Goal: Task Accomplishment & Management: Use online tool/utility

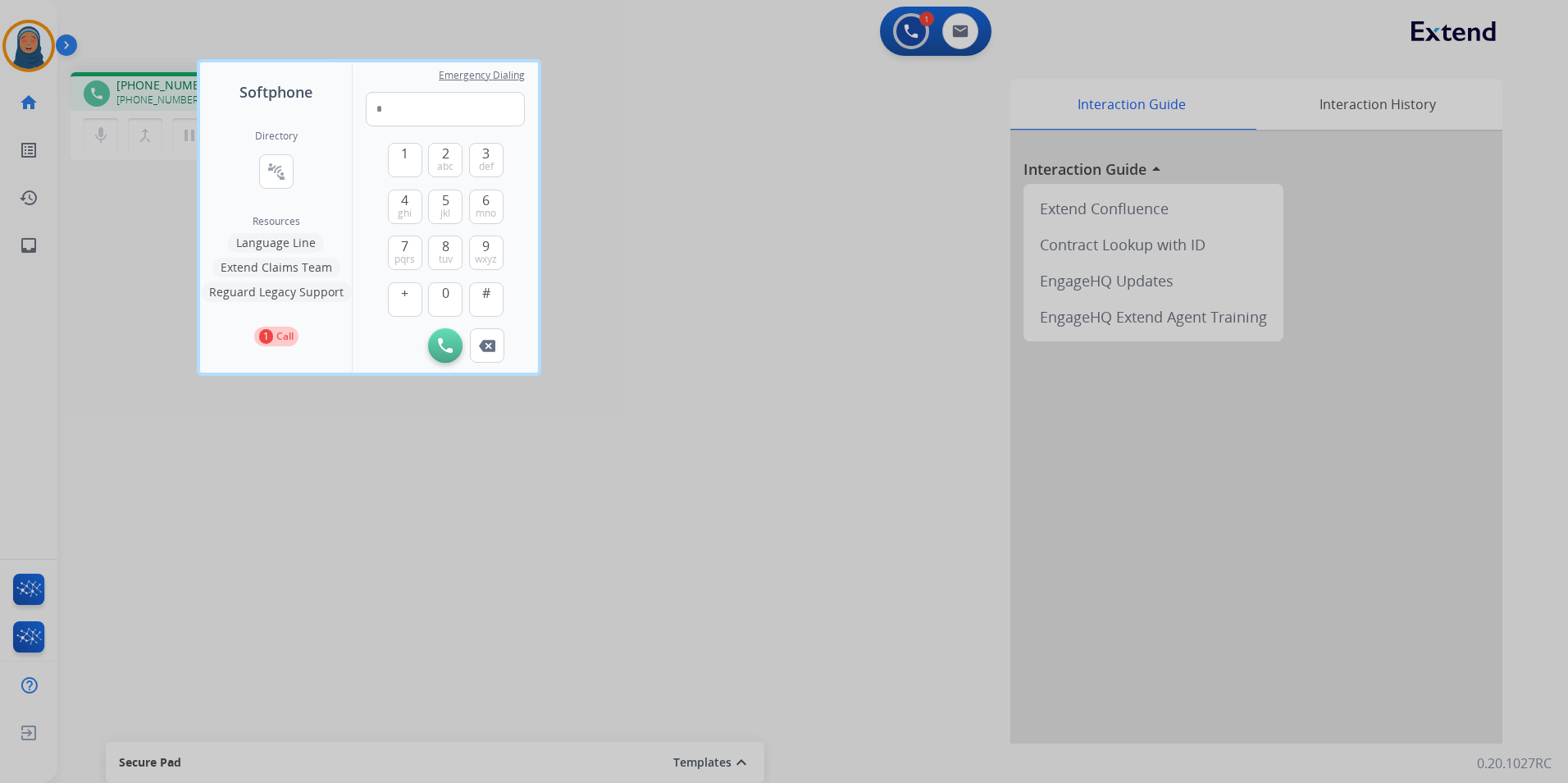
drag, startPoint x: 409, startPoint y: 598, endPoint x: 405, endPoint y: 583, distance: 15.5
click at [409, 596] on div at bounding box center [784, 391] width 1568 height 783
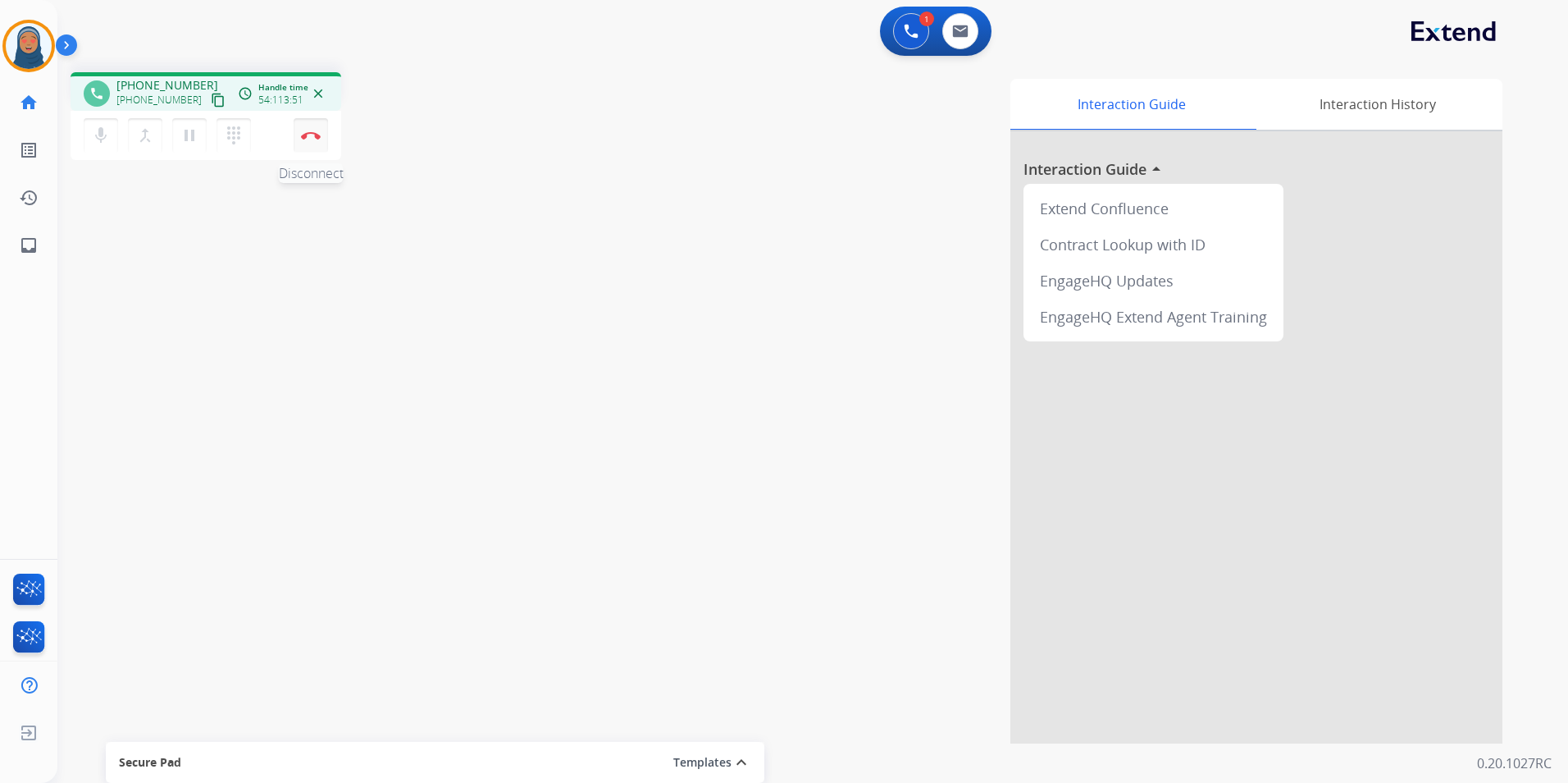
click at [310, 137] on img at bounding box center [311, 135] width 19 height 8
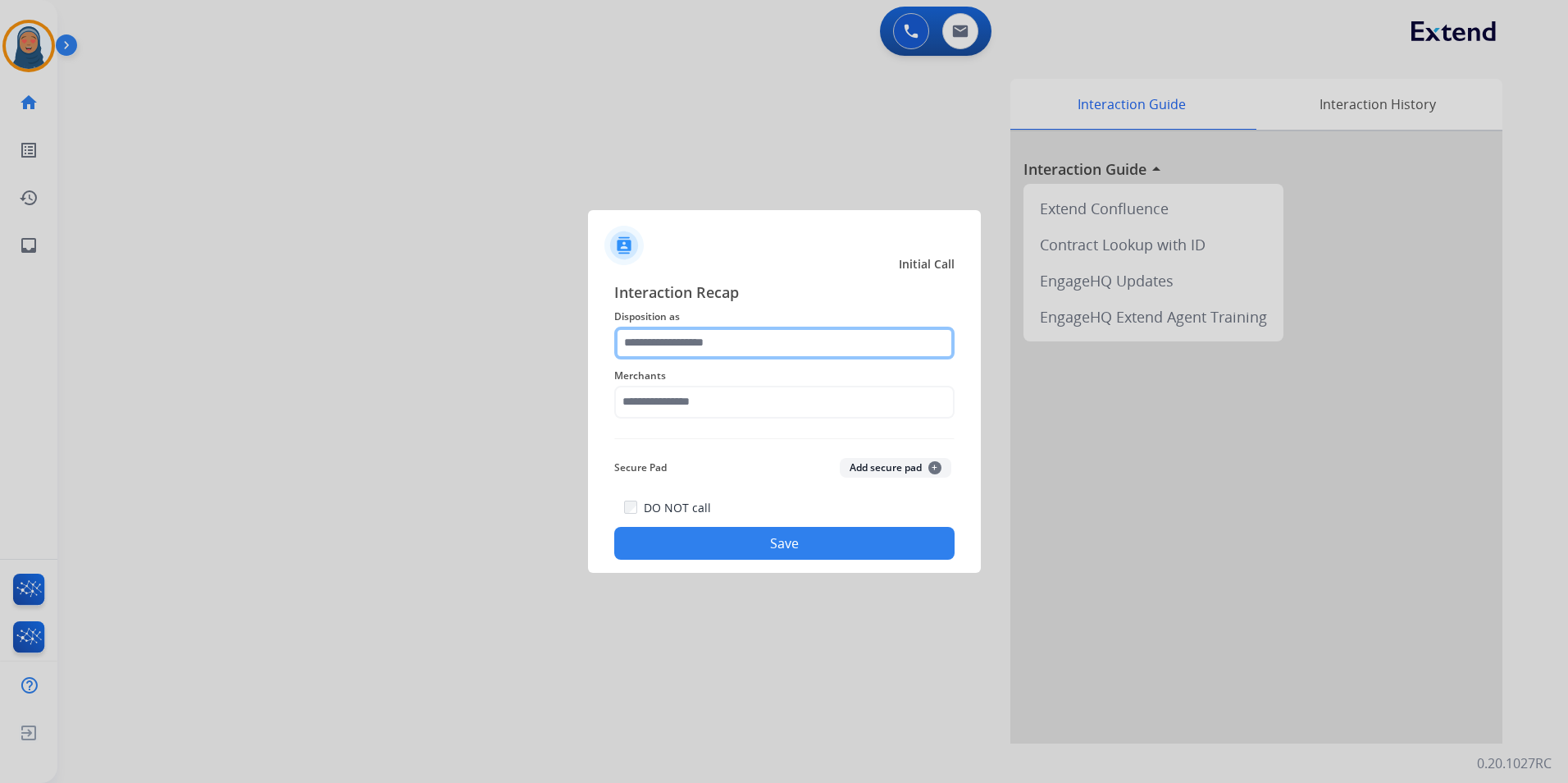
click at [677, 337] on input "text" at bounding box center [784, 343] width 341 height 33
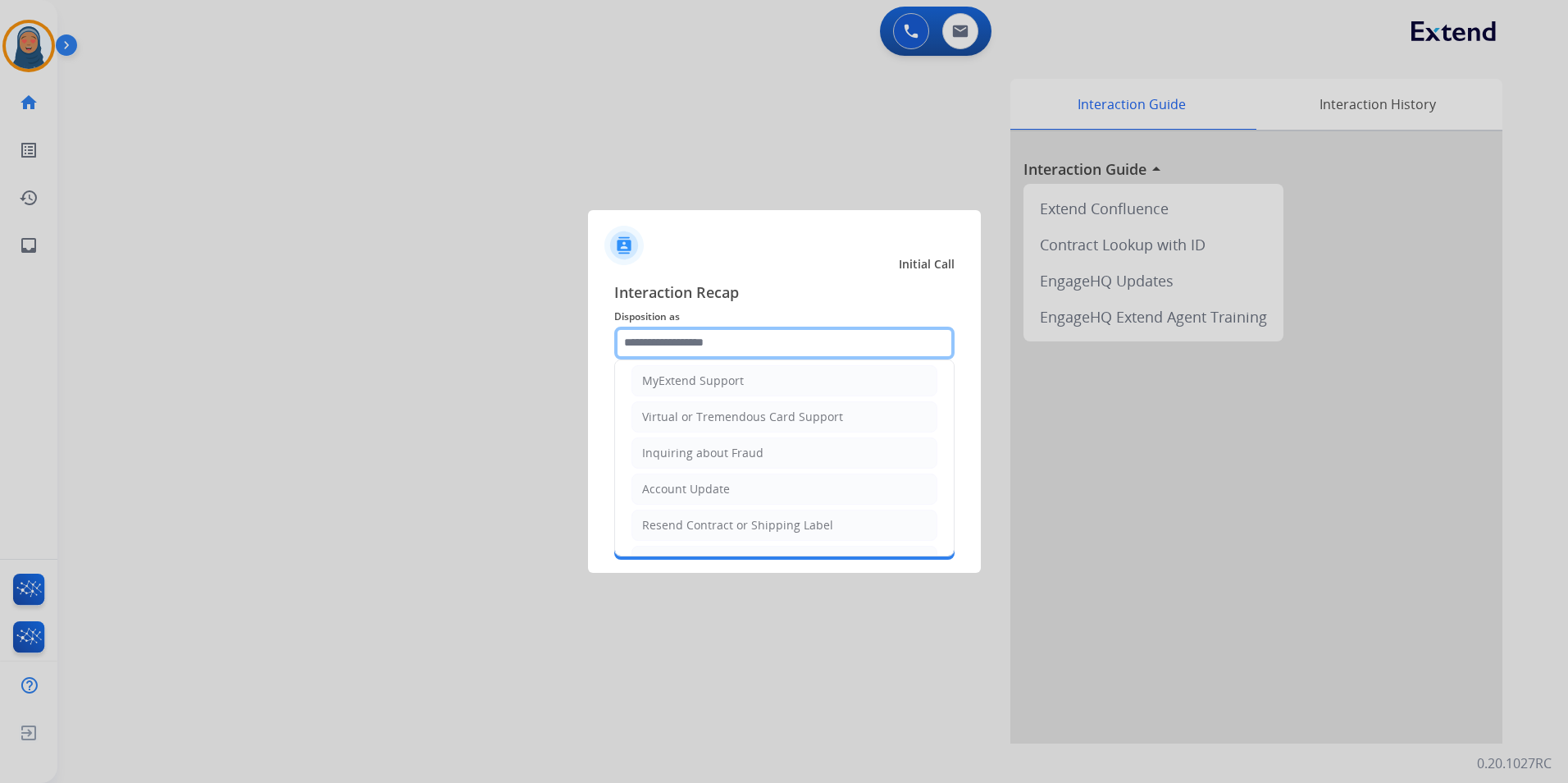
scroll to position [328, 0]
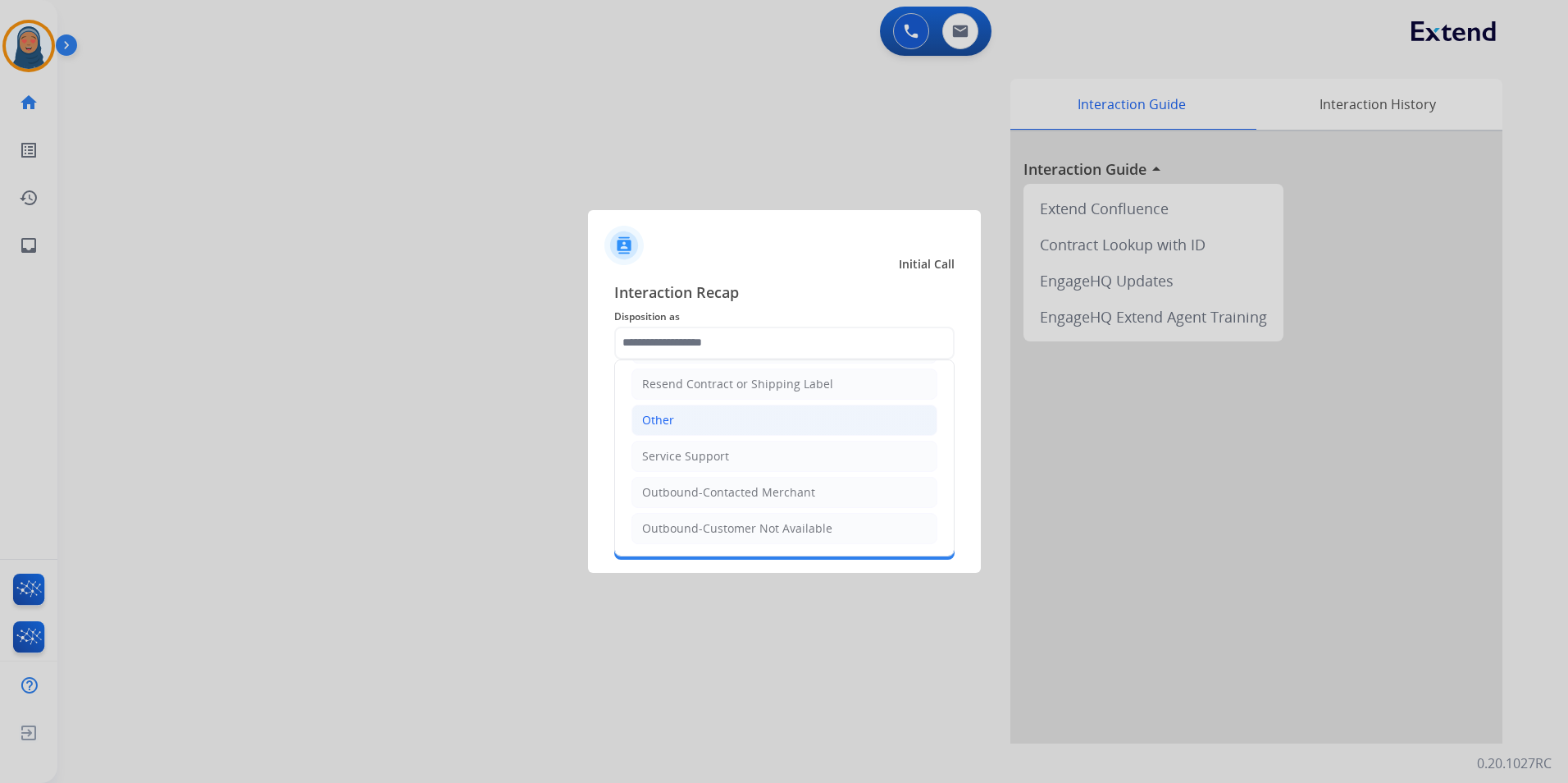
drag, startPoint x: 677, startPoint y: 429, endPoint x: 682, endPoint y: 421, distance: 9.4
click at [677, 428] on li "Other" at bounding box center [784, 419] width 306 height 31
type input "*****"
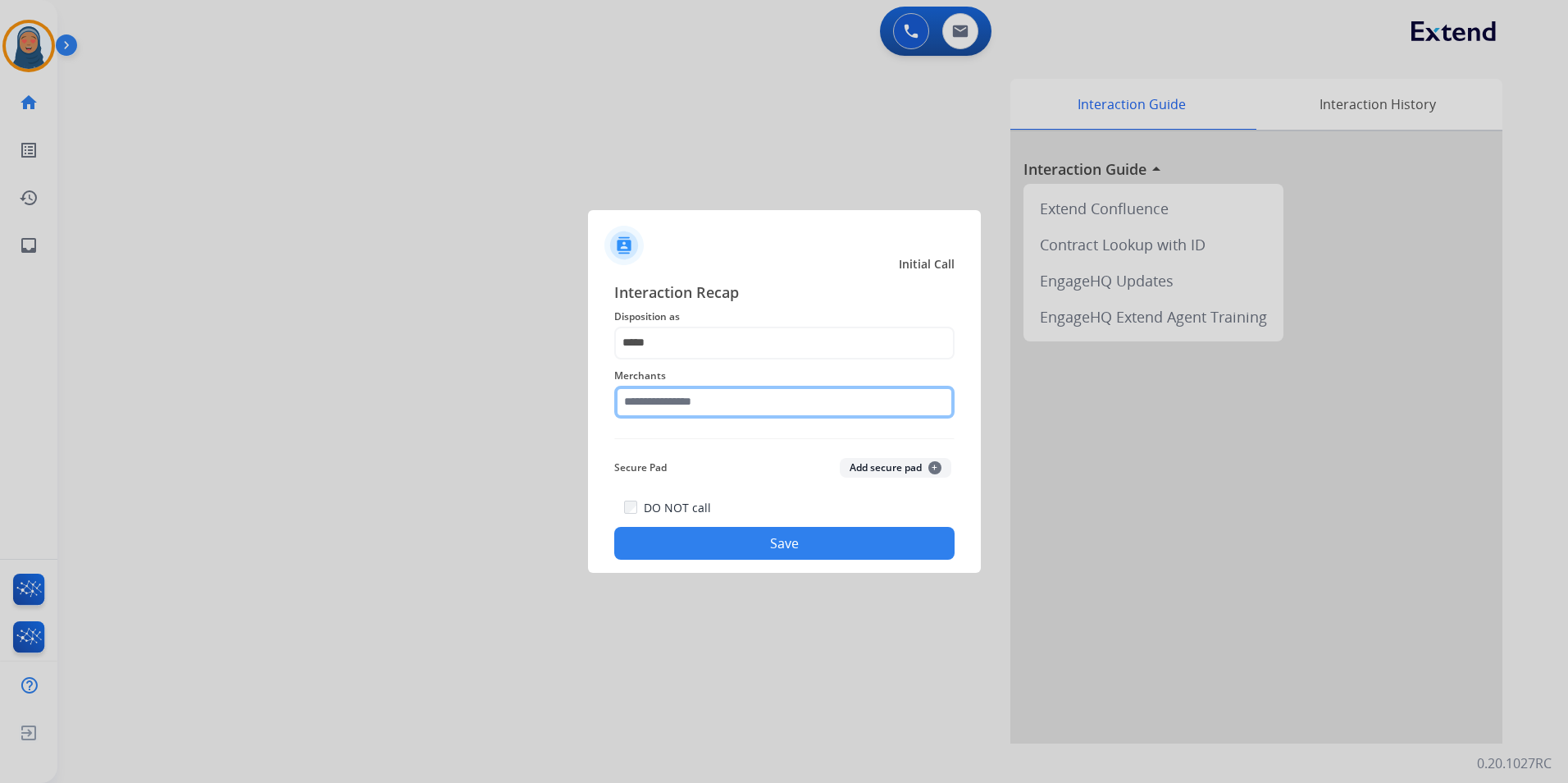
click at [716, 400] on input "text" at bounding box center [784, 402] width 341 height 33
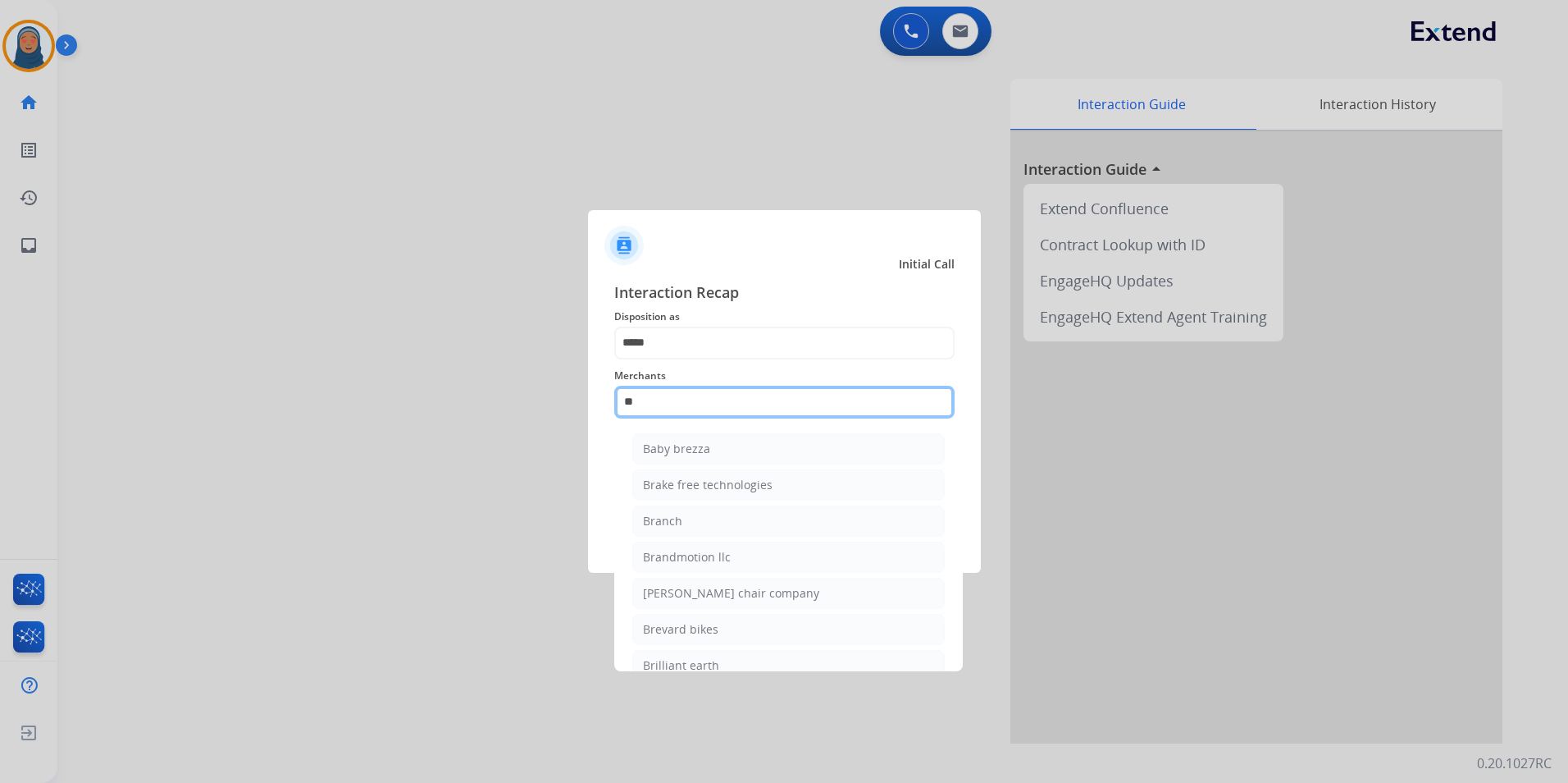
type input "*"
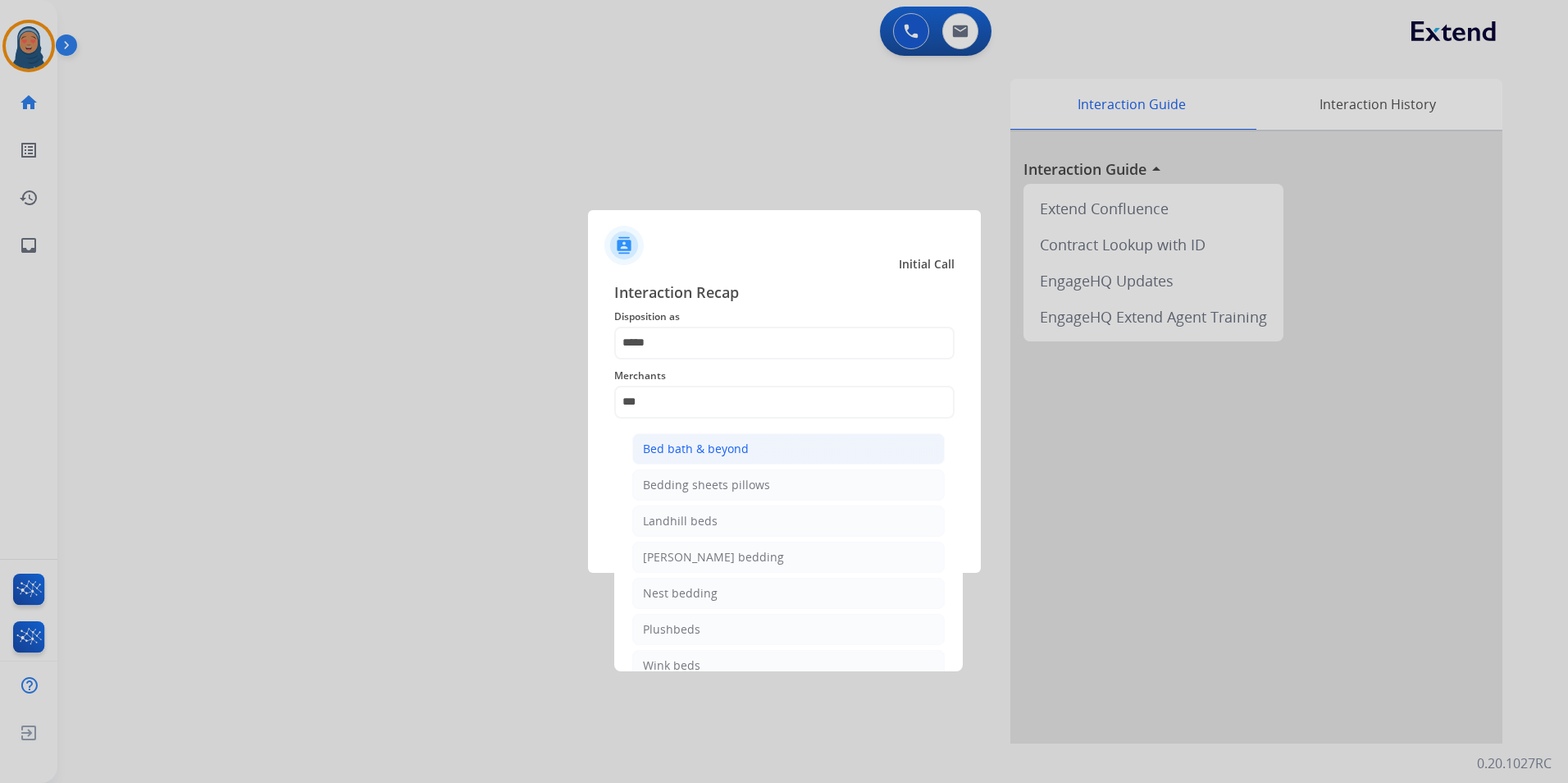
click at [685, 451] on div "Bed bath & beyond" at bounding box center [696, 448] width 106 height 17
type input "**********"
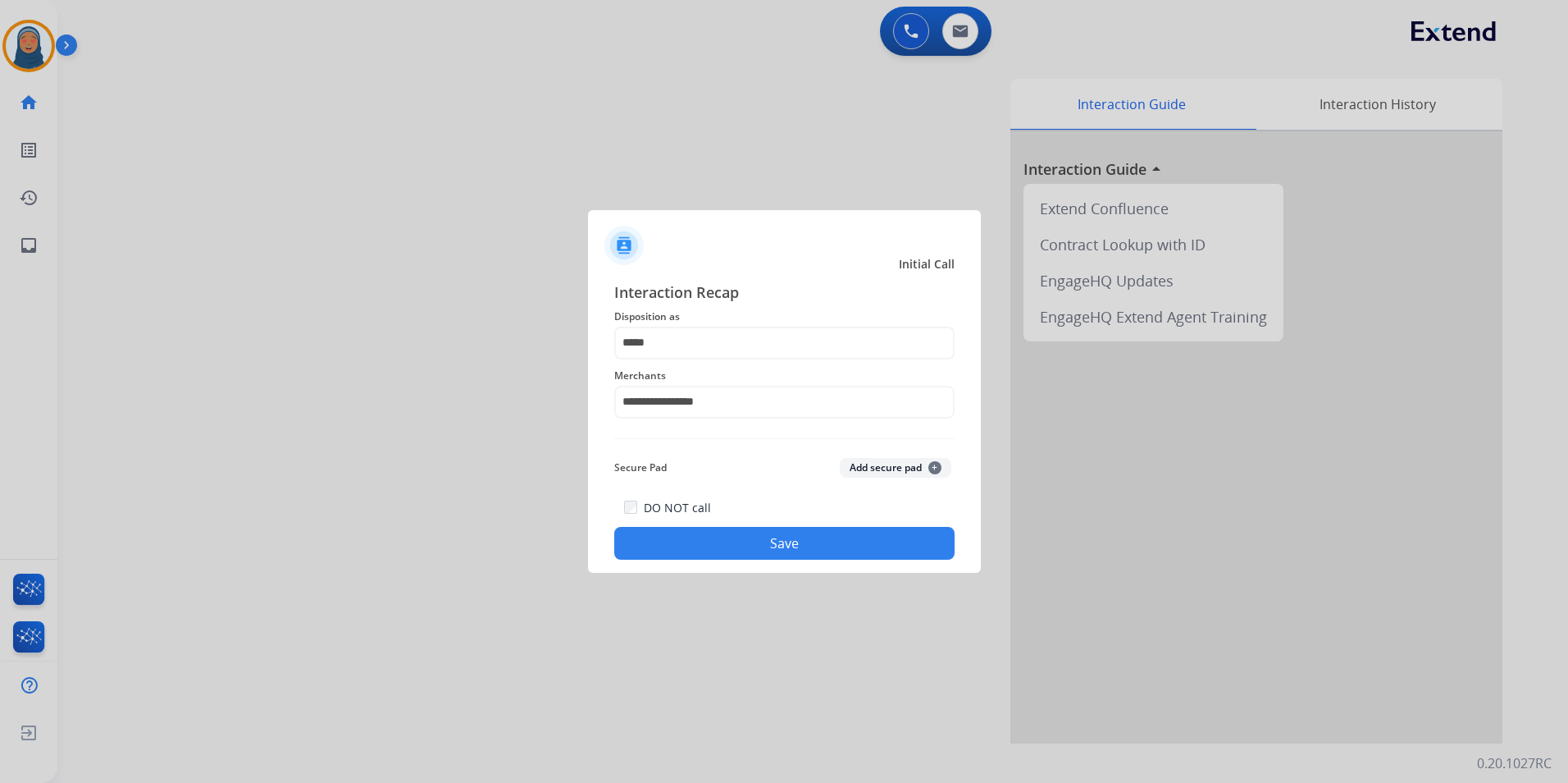
click at [773, 548] on button "Save" at bounding box center [784, 543] width 341 height 33
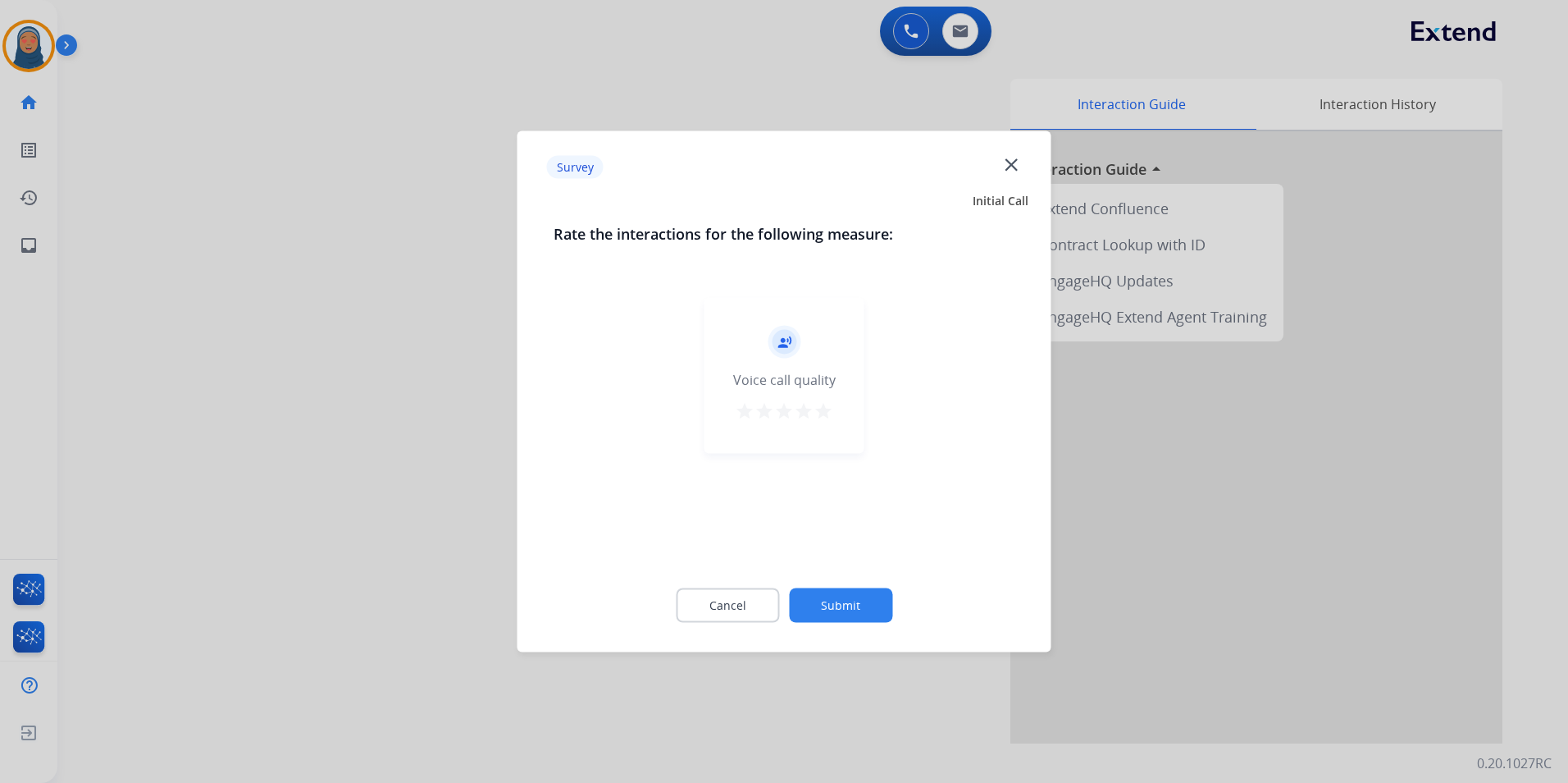
drag, startPoint x: 846, startPoint y: 598, endPoint x: 331, endPoint y: 270, distance: 610.6
click at [844, 596] on button "Submit" at bounding box center [840, 605] width 103 height 34
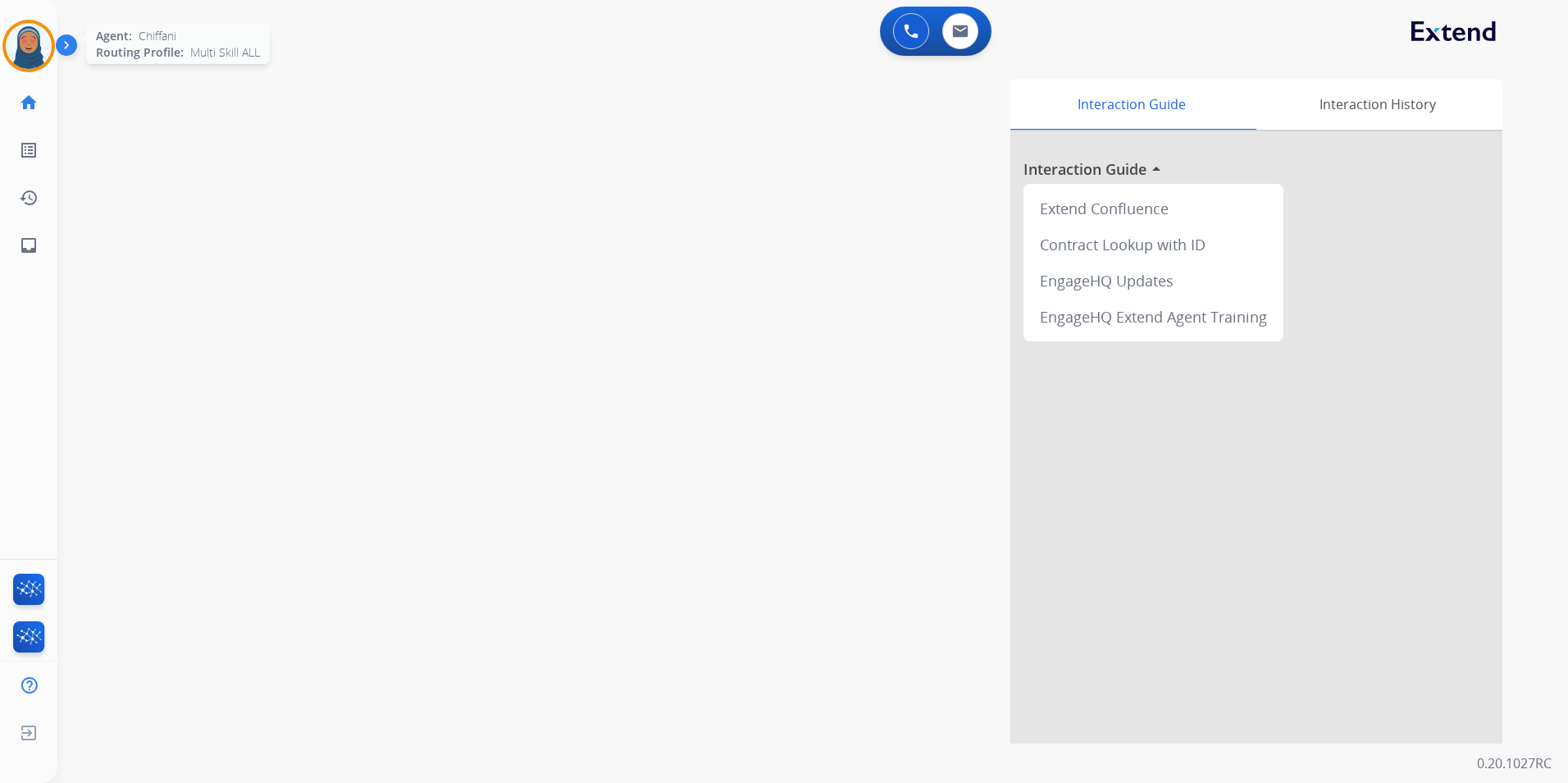
click at [39, 46] on img at bounding box center [29, 46] width 46 height 46
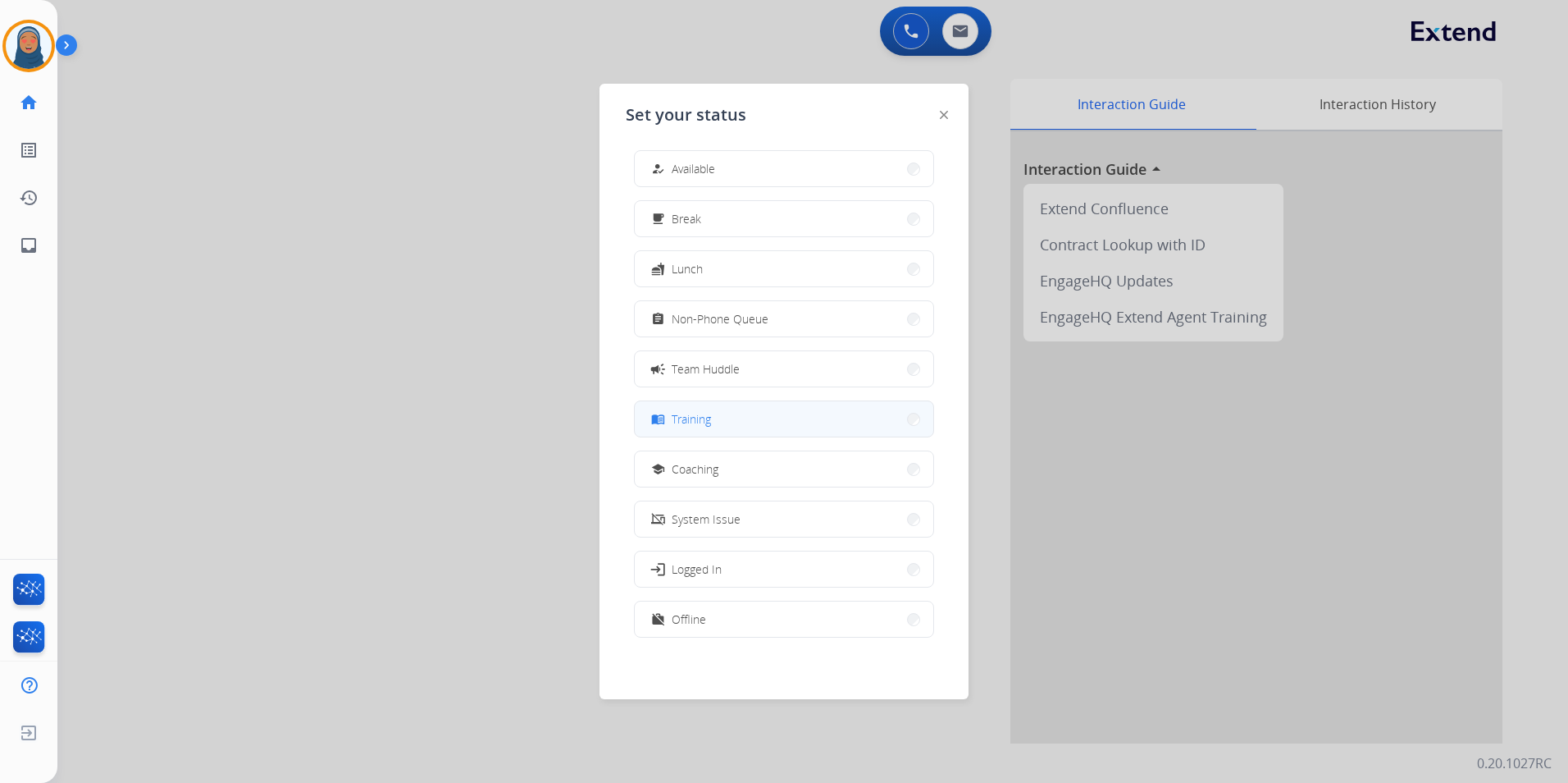
scroll to position [5, 0]
click at [702, 280] on button "fastfood Lunch" at bounding box center [784, 267] width 298 height 35
